Goal: Task Accomplishment & Management: Use online tool/utility

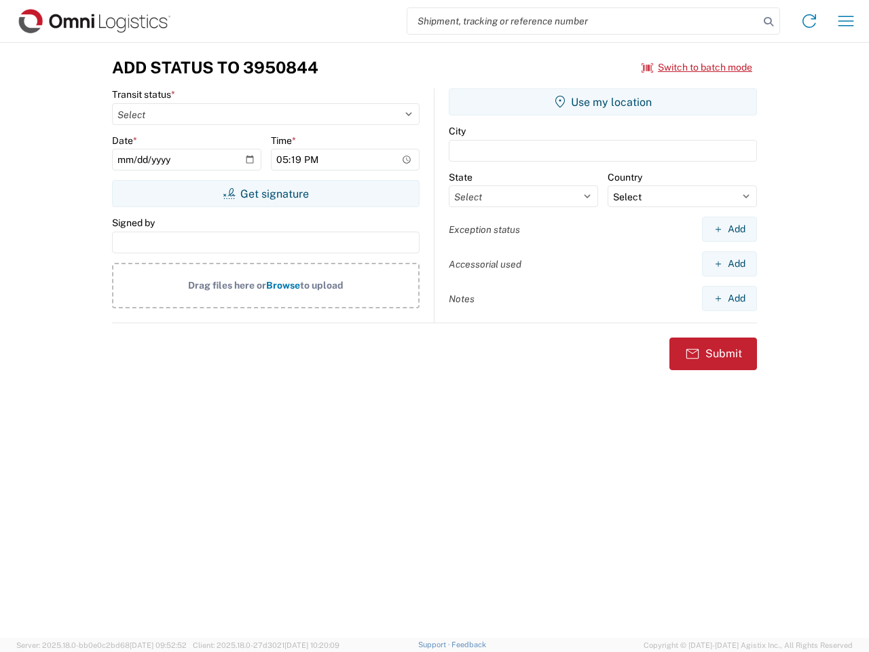
click at [583, 21] on input "search" at bounding box center [583, 21] width 352 height 26
click at [769, 22] on icon at bounding box center [768, 21] width 19 height 19
click at [809, 21] on icon at bounding box center [810, 21] width 22 height 22
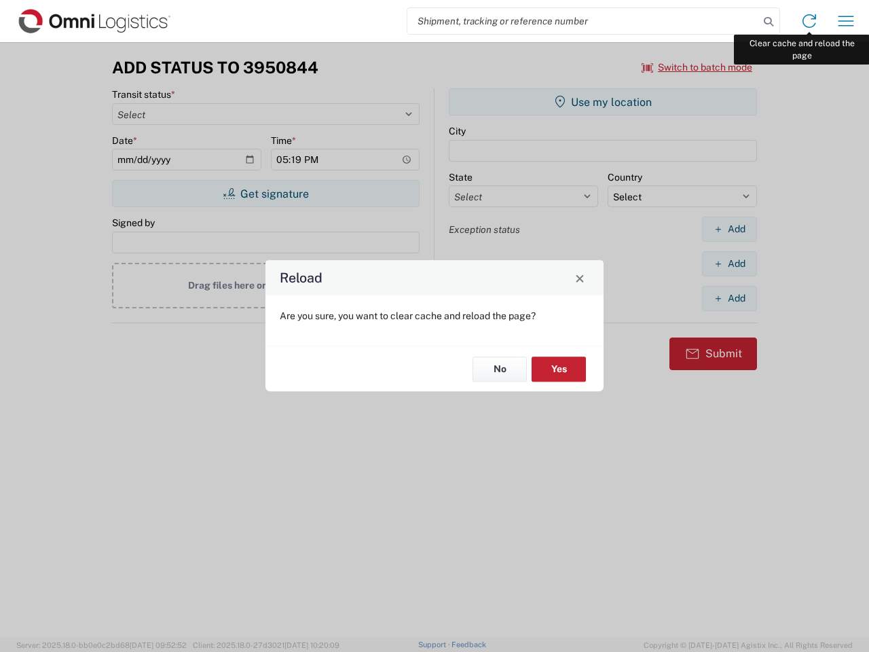
click at [846, 21] on div "Reload Are you sure, you want to clear cache and reload the page? No Yes" at bounding box center [434, 326] width 869 height 652
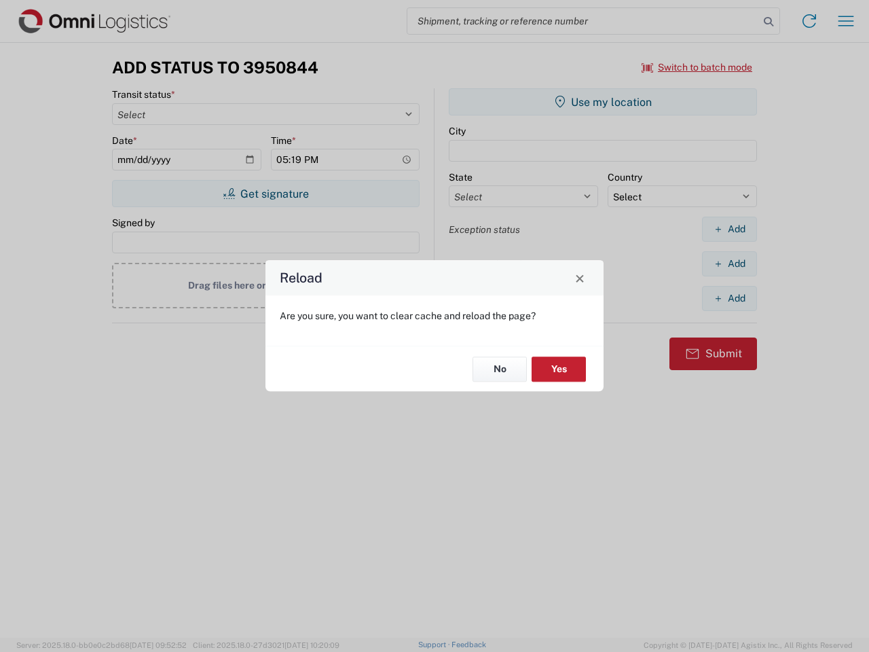
click at [697, 67] on div "Reload Are you sure, you want to clear cache and reload the page? No Yes" at bounding box center [434, 326] width 869 height 652
click at [266, 194] on div "Reload Are you sure, you want to clear cache and reload the page? No Yes" at bounding box center [434, 326] width 869 height 652
click at [603, 102] on div "Reload Are you sure, you want to clear cache and reload the page? No Yes" at bounding box center [434, 326] width 869 height 652
click at [729, 229] on div "Reload Are you sure, you want to clear cache and reload the page? No Yes" at bounding box center [434, 326] width 869 height 652
click at [729, 263] on div "Reload Are you sure, you want to clear cache and reload the page? No Yes" at bounding box center [434, 326] width 869 height 652
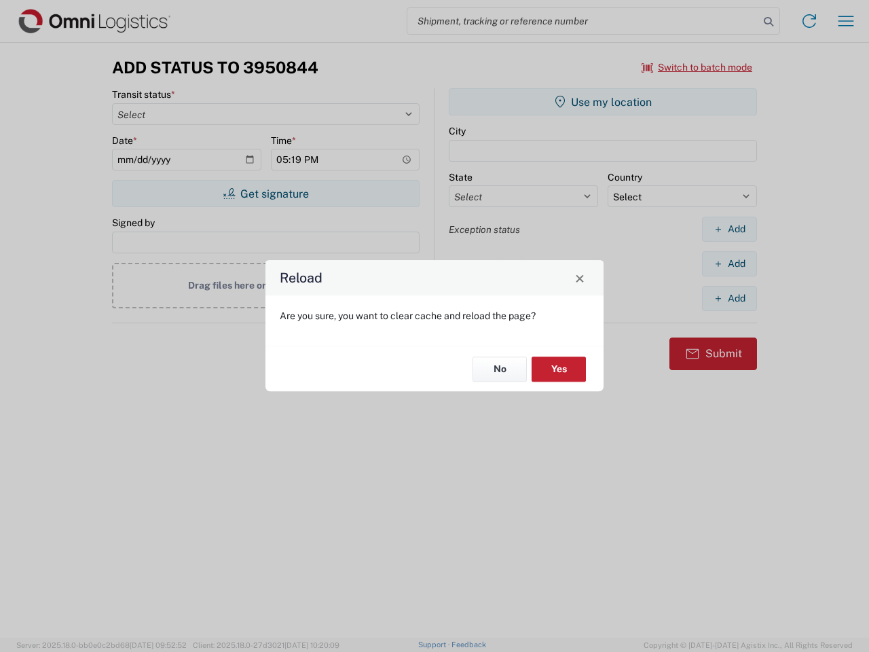
click at [729, 298] on div "Reload Are you sure, you want to clear cache and reload the page? No Yes" at bounding box center [434, 326] width 869 height 652
